Goal: Task Accomplishment & Management: Manage account settings

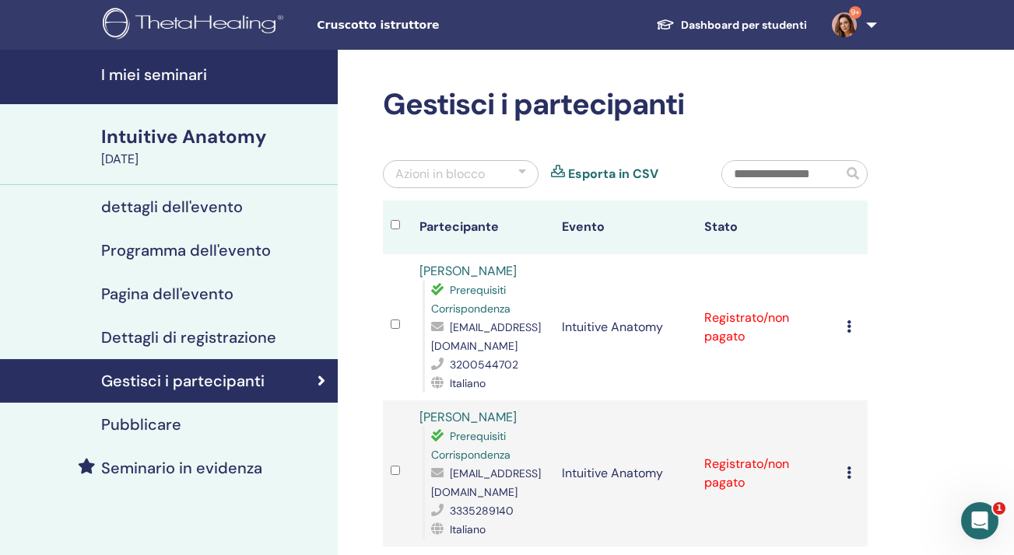
click at [849, 324] on icon at bounding box center [848, 327] width 5 height 12
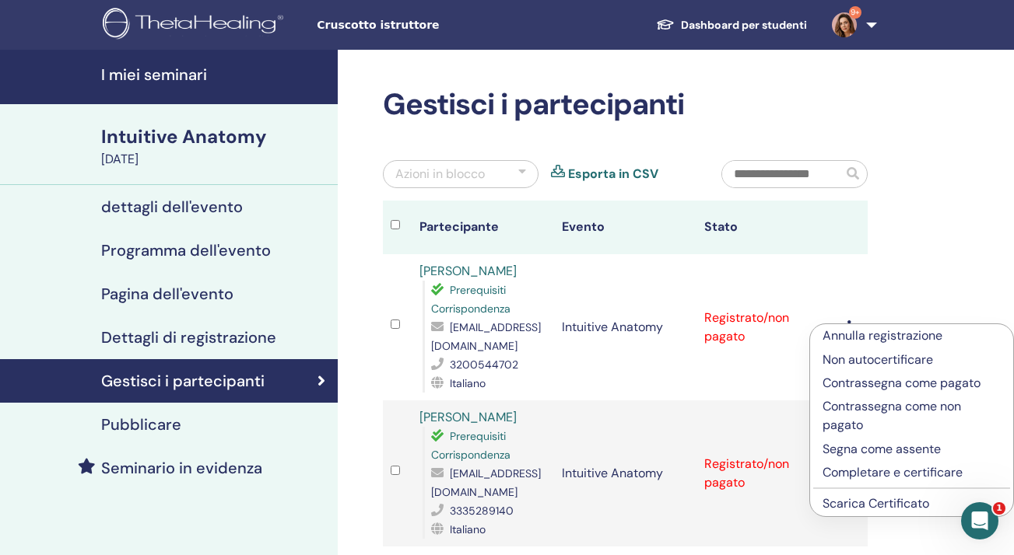
click at [860, 474] on p "Completare e certificare" at bounding box center [911, 473] width 178 height 19
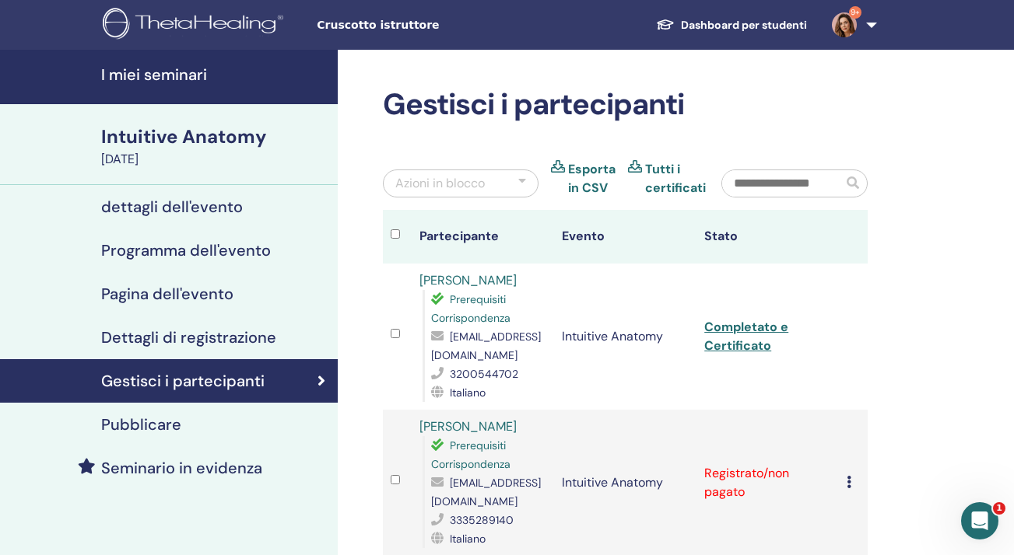
scroll to position [95, 0]
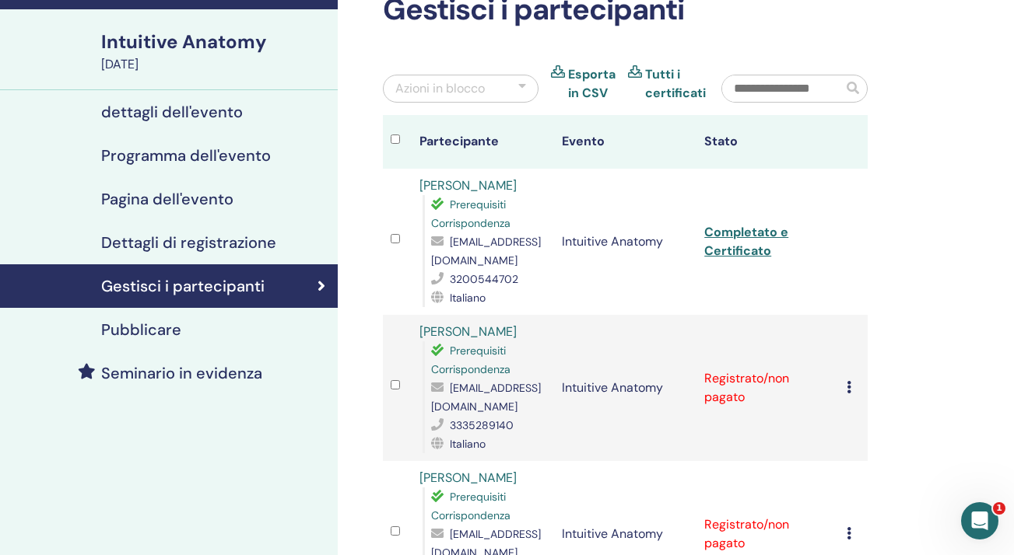
click at [849, 392] on icon at bounding box center [848, 387] width 5 height 12
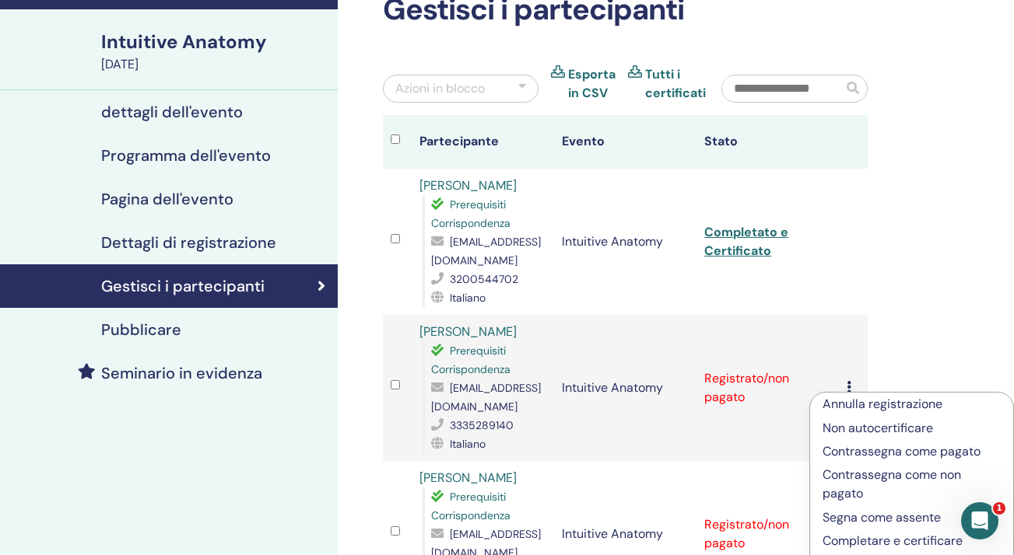
click at [856, 539] on p "Completare e certificare" at bounding box center [911, 541] width 178 height 19
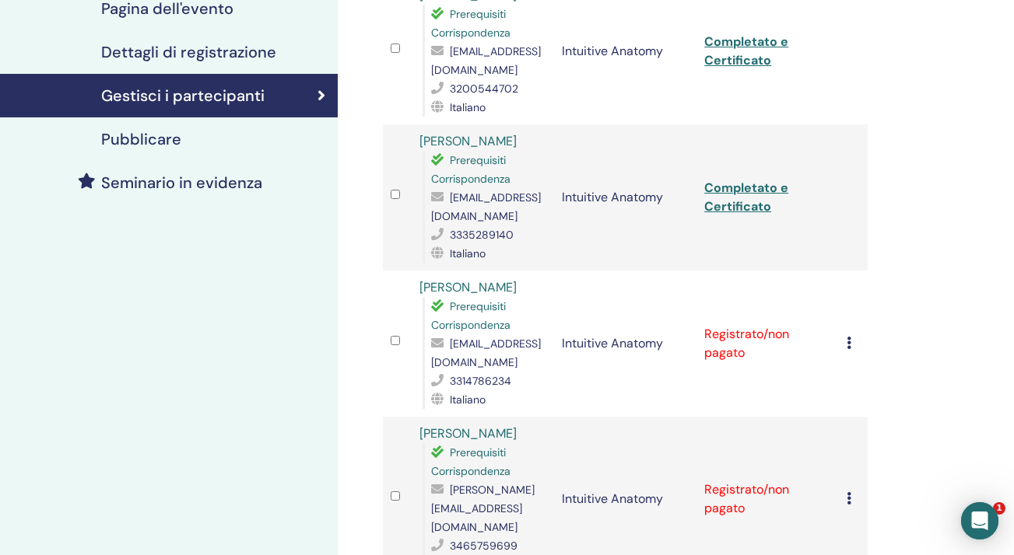
click at [850, 337] on icon at bounding box center [848, 343] width 5 height 12
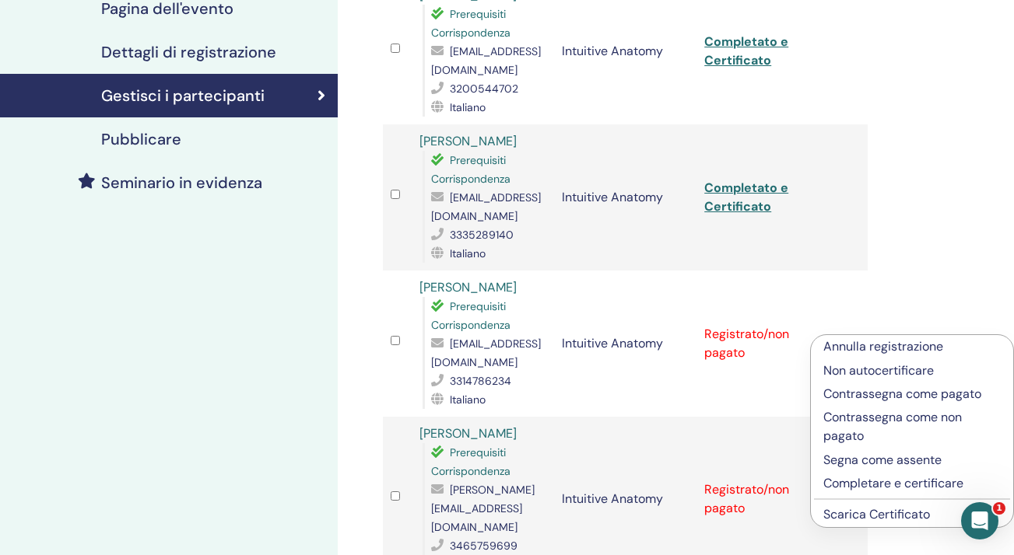
click at [865, 487] on p "Completare e certificare" at bounding box center [911, 484] width 177 height 19
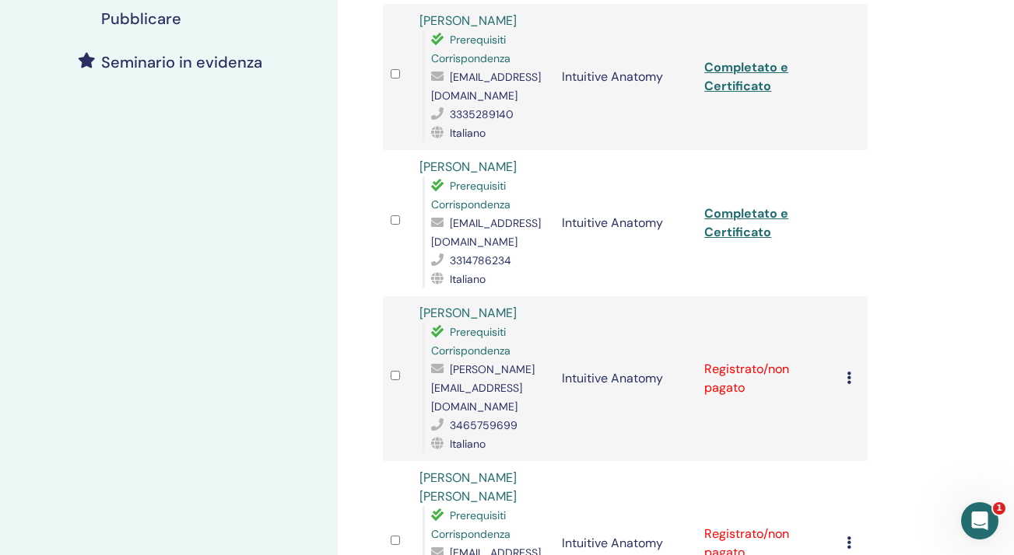
scroll to position [445, 0]
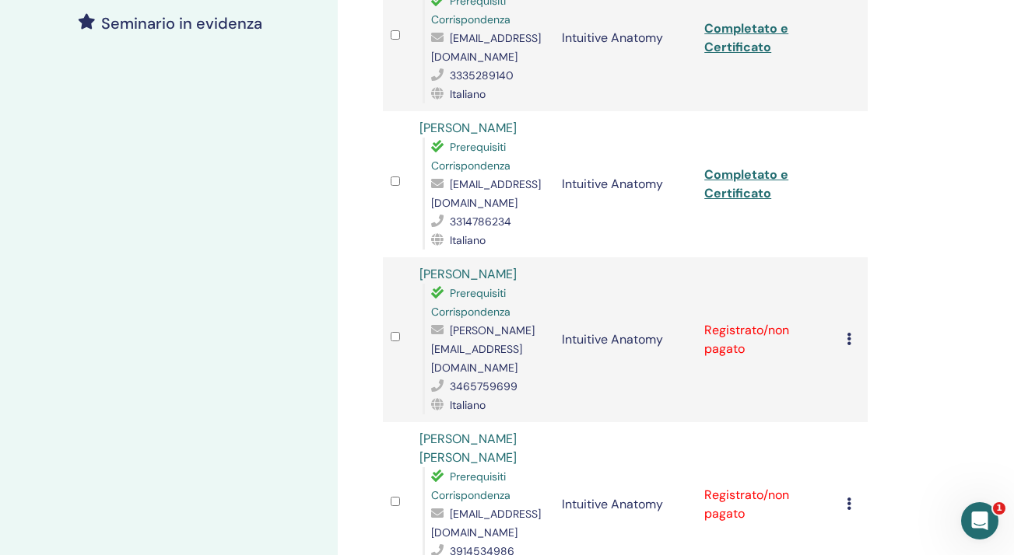
click at [850, 333] on icon at bounding box center [848, 339] width 5 height 12
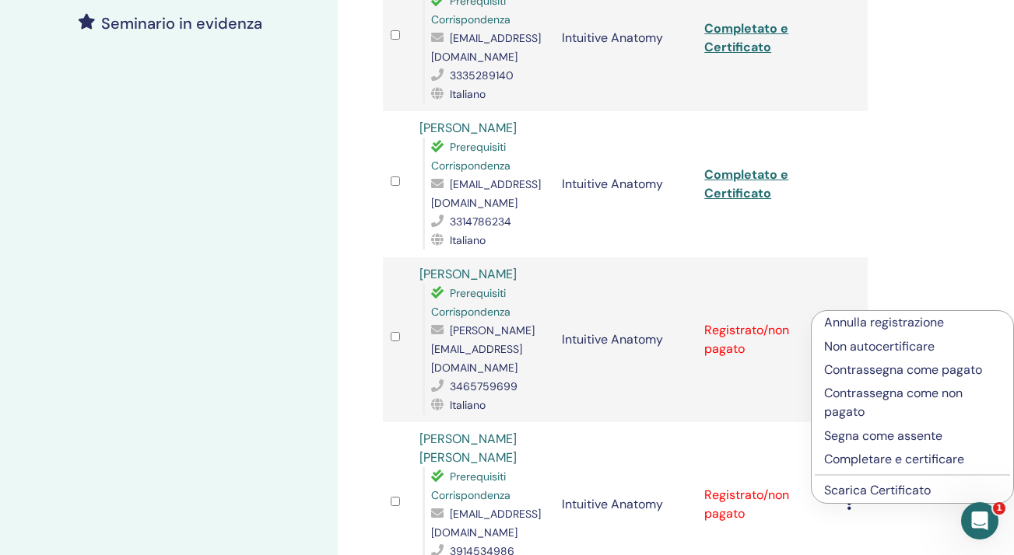
click at [849, 461] on p "Completare e certificare" at bounding box center [912, 459] width 177 height 19
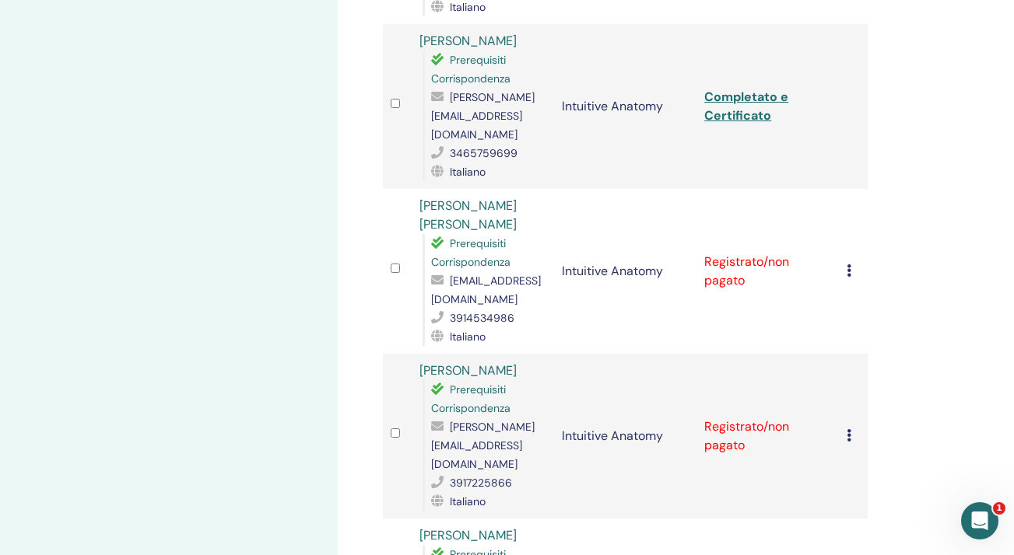
scroll to position [681, 0]
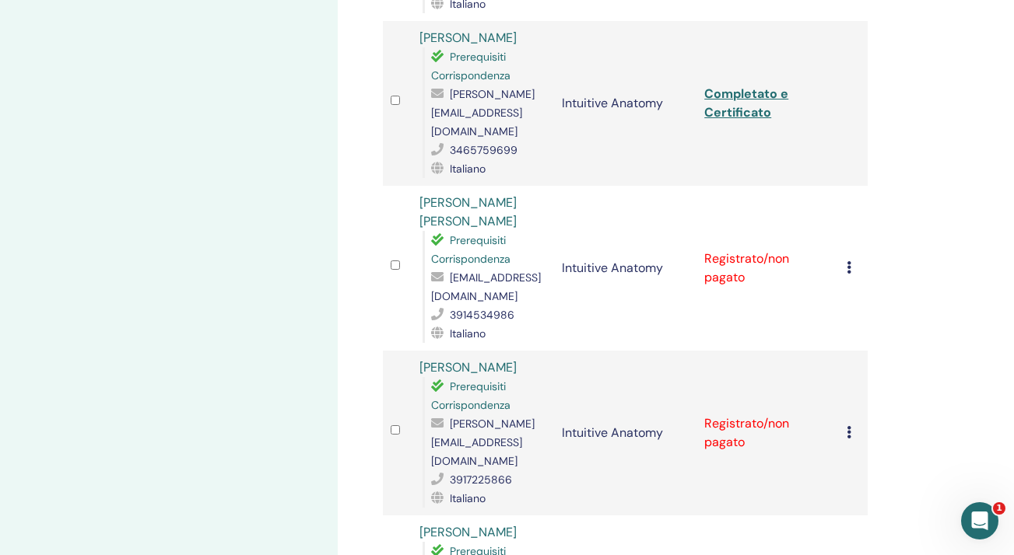
click at [850, 261] on icon at bounding box center [848, 267] width 5 height 12
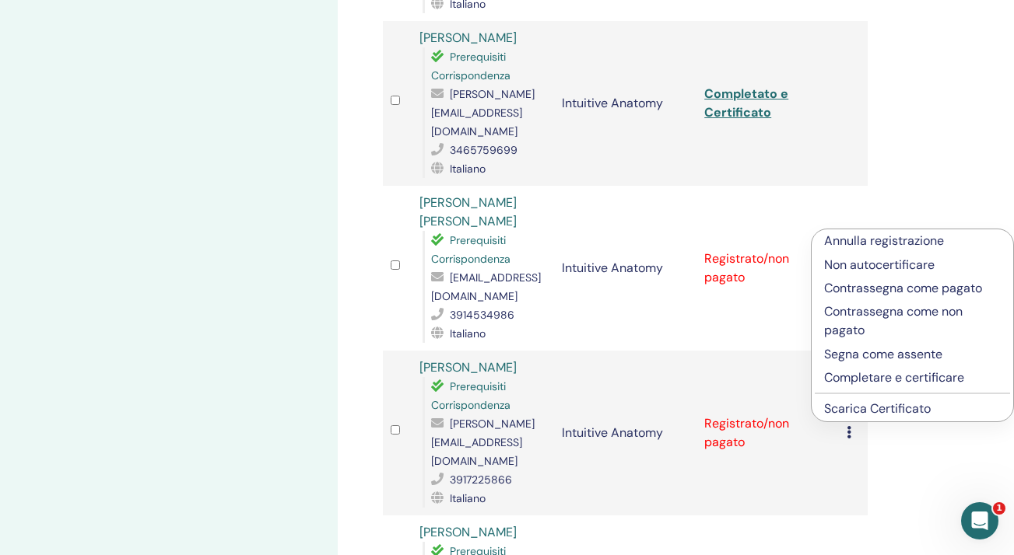
click at [857, 377] on p "Completare e certificare" at bounding box center [912, 378] width 177 height 19
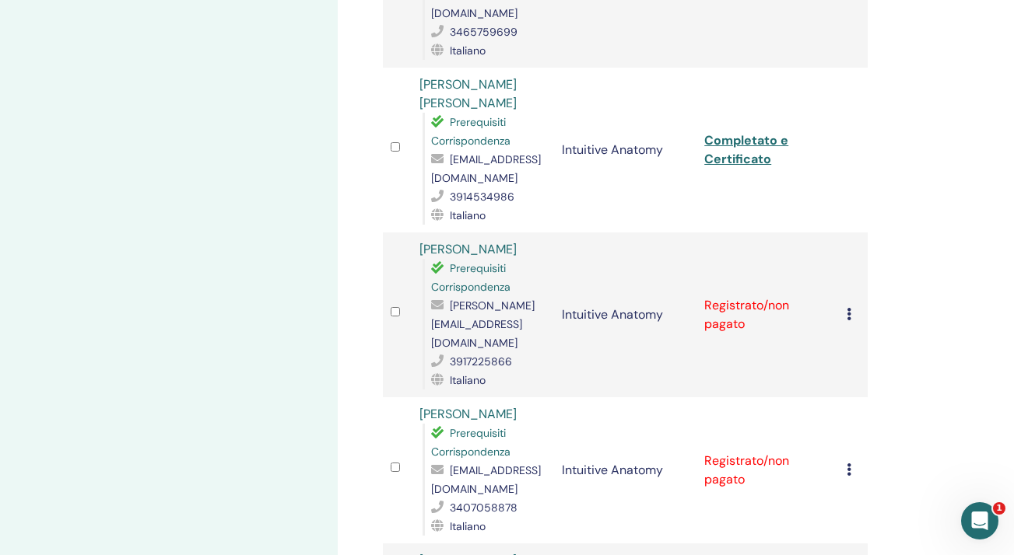
scroll to position [801, 0]
click at [845, 271] on td "Annulla registrazione Non autocertificare Contrassegna come pagato Contrassegna…" at bounding box center [853, 314] width 29 height 165
click at [850, 307] on icon at bounding box center [848, 313] width 5 height 12
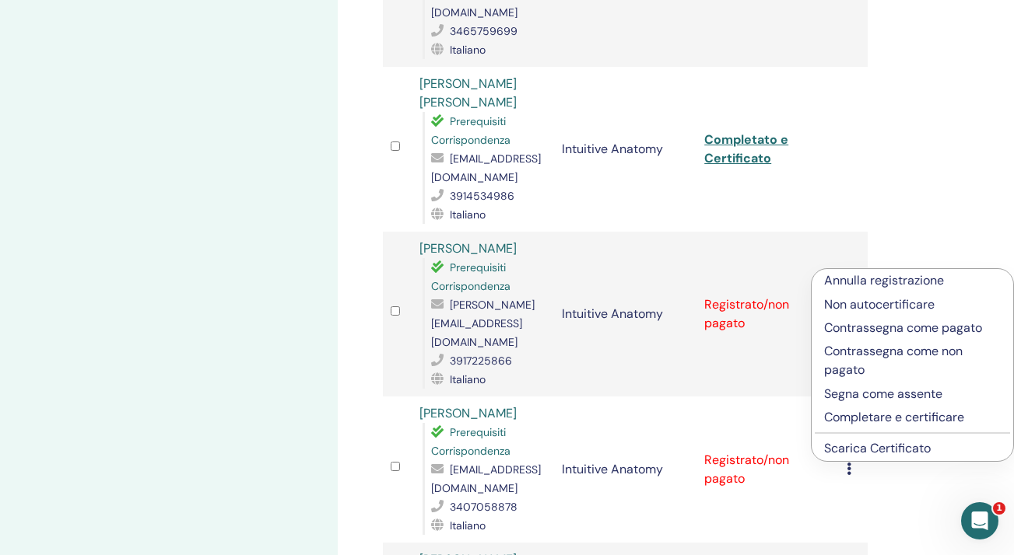
click at [851, 416] on p "Completare e certificare" at bounding box center [912, 417] width 177 height 19
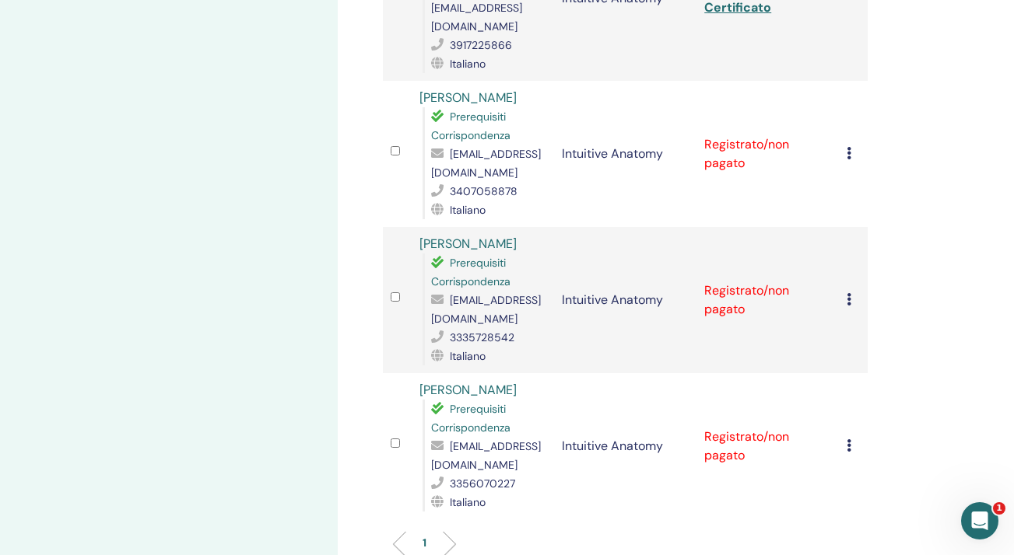
scroll to position [1119, 0]
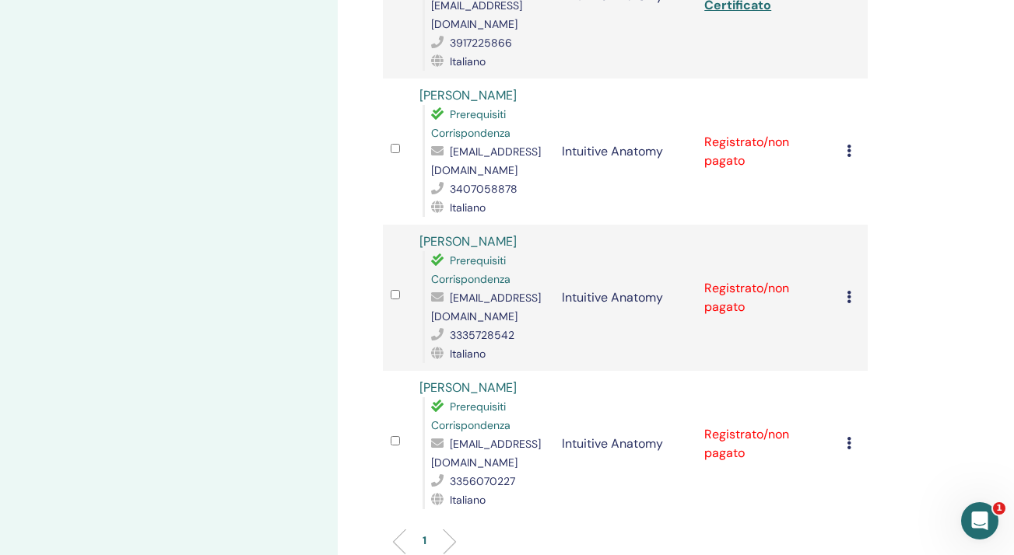
click at [850, 145] on icon at bounding box center [848, 151] width 5 height 12
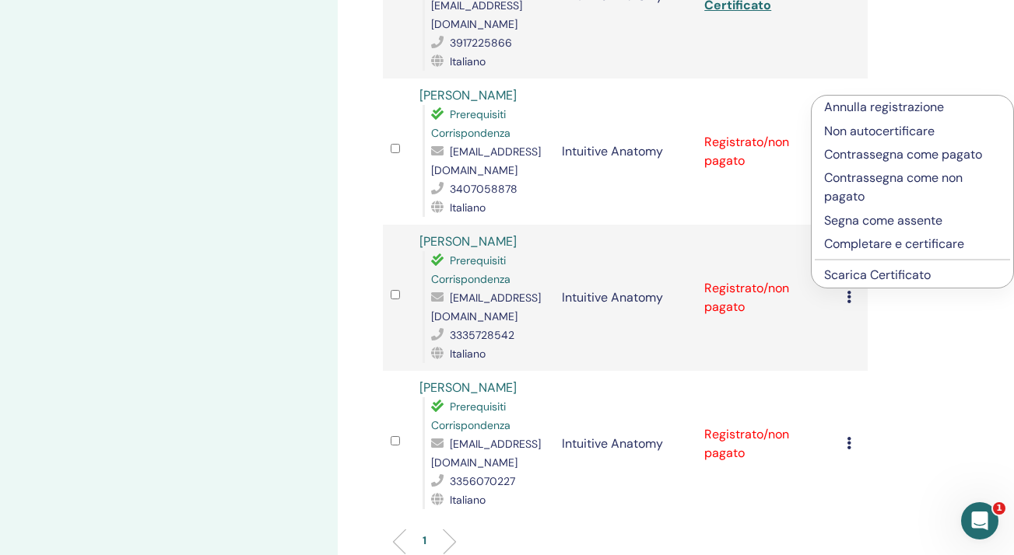
click at [846, 241] on p "Completare e certificare" at bounding box center [912, 244] width 177 height 19
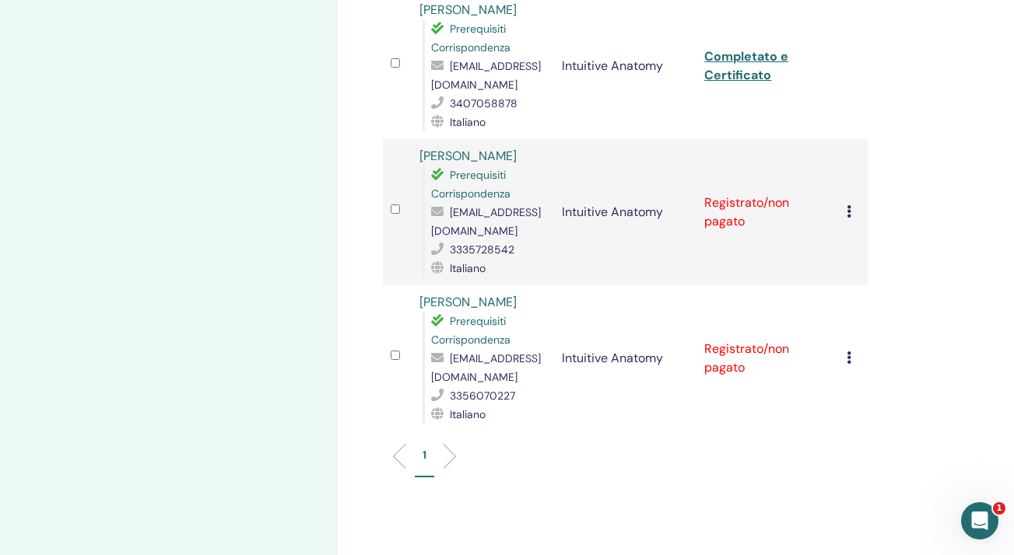
scroll to position [1216, 0]
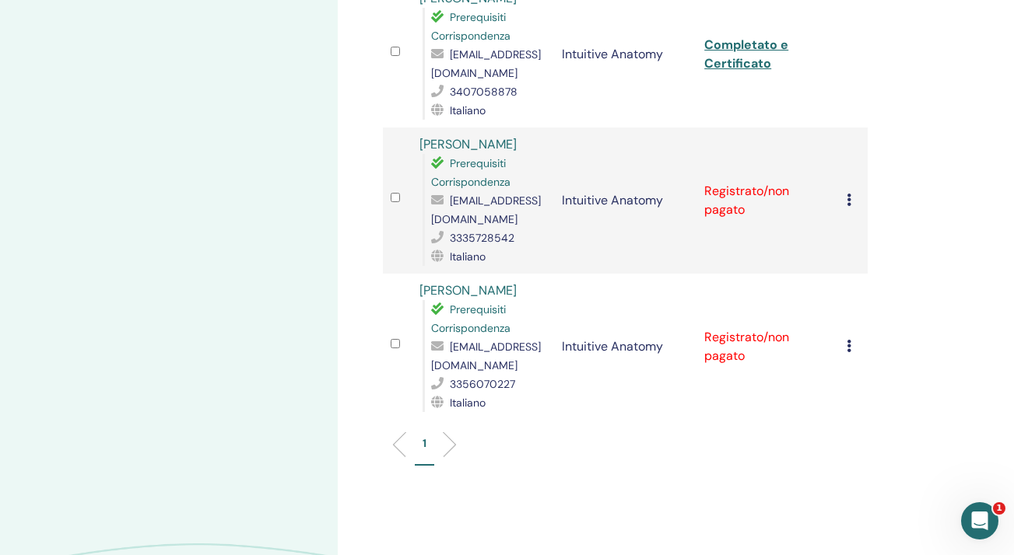
click at [847, 194] on icon at bounding box center [848, 200] width 5 height 12
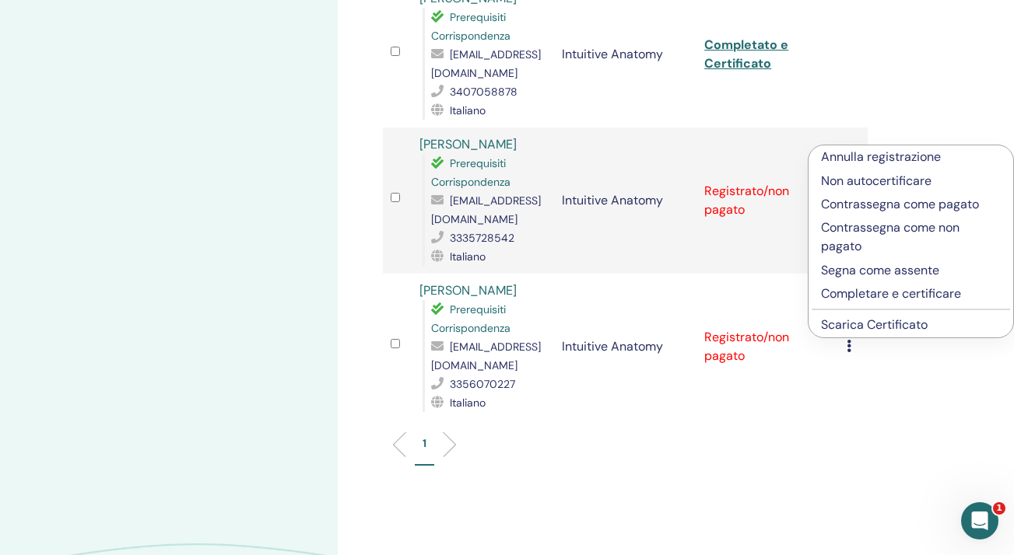
click at [845, 293] on p "Completare e certificare" at bounding box center [911, 294] width 180 height 19
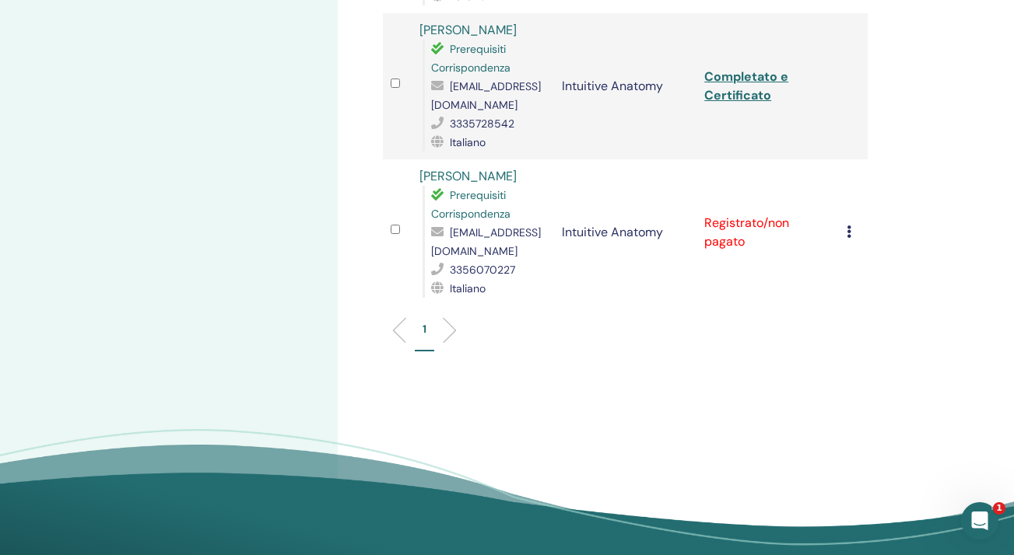
scroll to position [1335, 0]
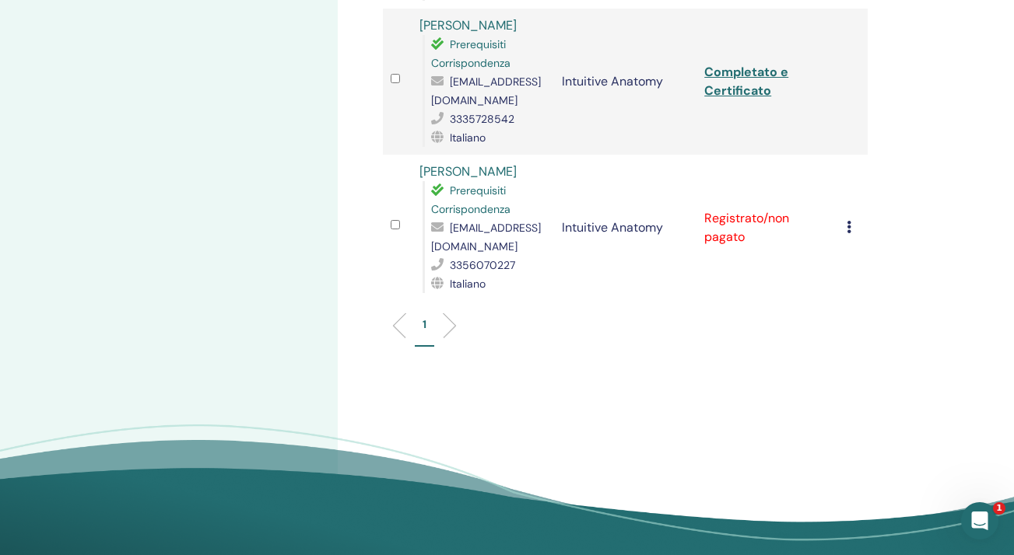
click at [850, 221] on icon at bounding box center [848, 227] width 5 height 12
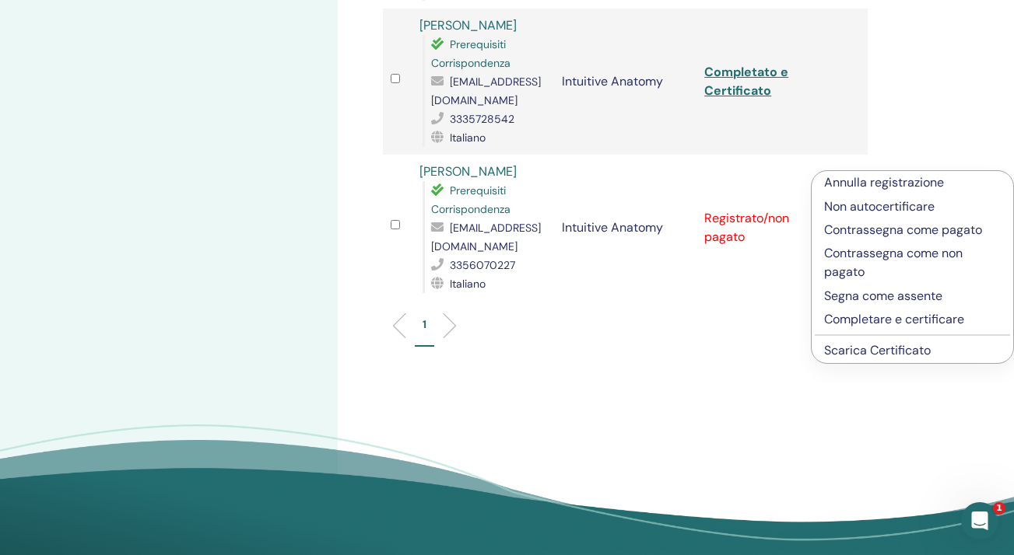
click at [847, 319] on p "Completare e certificare" at bounding box center [912, 319] width 177 height 19
